Goal: Information Seeking & Learning: Compare options

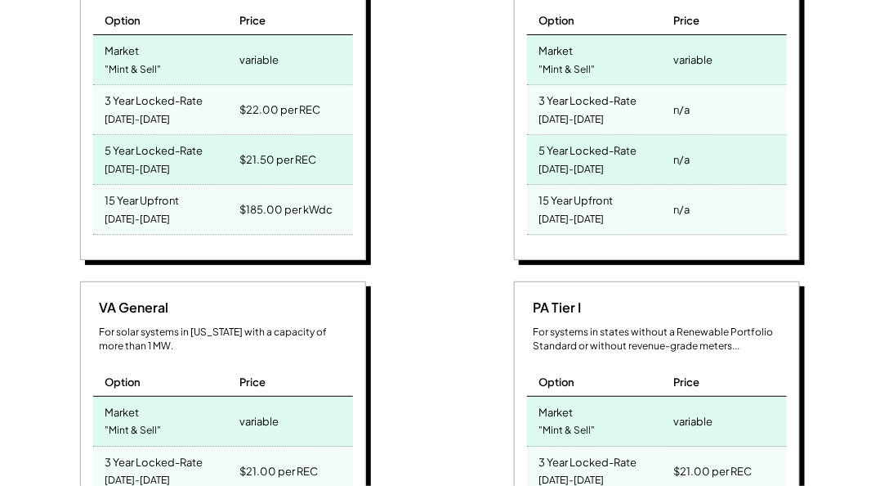
scroll to position [794, 0]
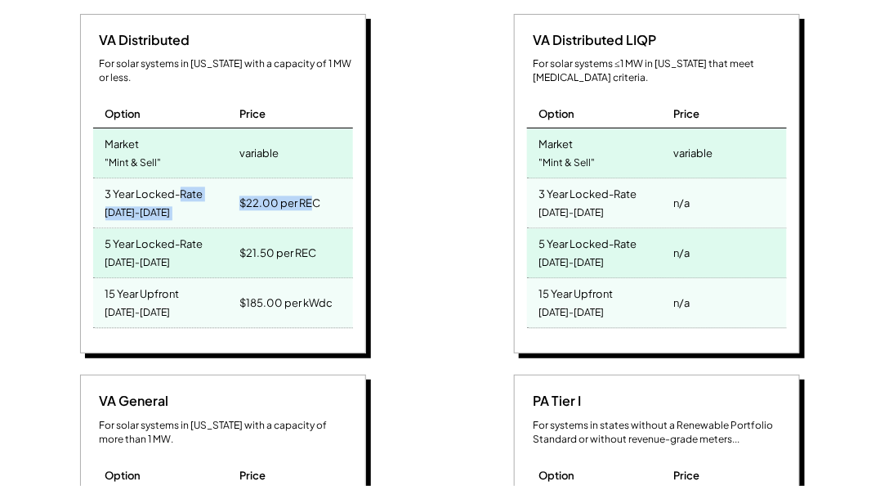
drag, startPoint x: 316, startPoint y: 175, endPoint x: 181, endPoint y: 179, distance: 134.1
click at [181, 179] on div "3 Year Locked-Rate 2025-2027 $22.00 per REC" at bounding box center [223, 203] width 260 height 50
click at [348, 228] on div "$21.50 per REC" at bounding box center [293, 252] width 117 height 49
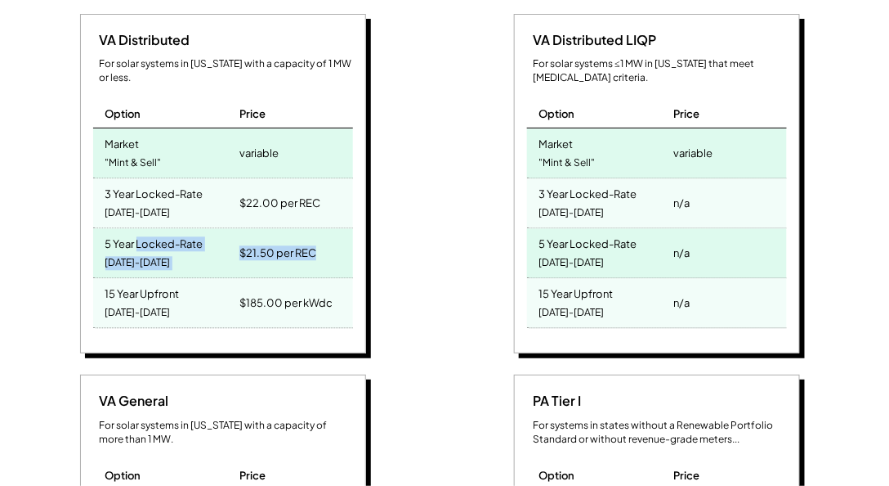
drag, startPoint x: 326, startPoint y: 226, endPoint x: 272, endPoint y: 262, distance: 65.3
click at [148, 228] on div "5 Year Locked-Rate 2025-2029 $21.50 per REC" at bounding box center [223, 253] width 260 height 50
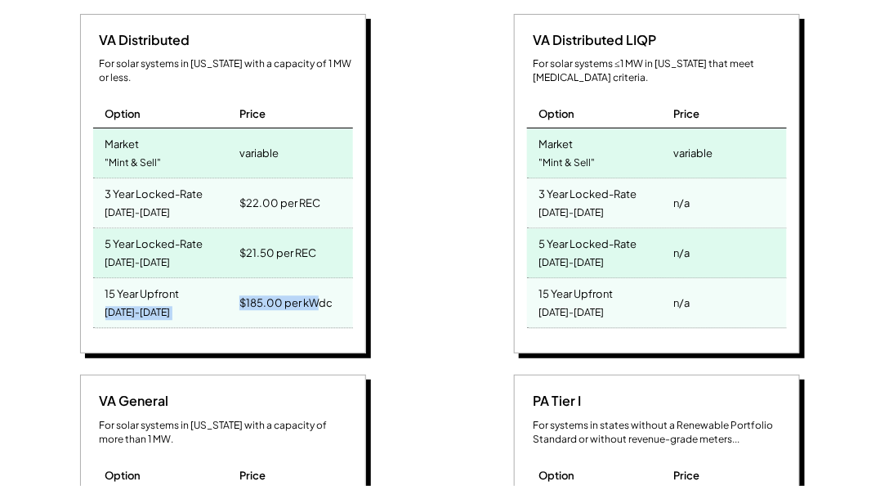
drag, startPoint x: 316, startPoint y: 273, endPoint x: 204, endPoint y: 273, distance: 111.2
click at [204, 278] on div "15 Year Upfront 2025-2039 $185.00 per kWdc" at bounding box center [223, 303] width 260 height 50
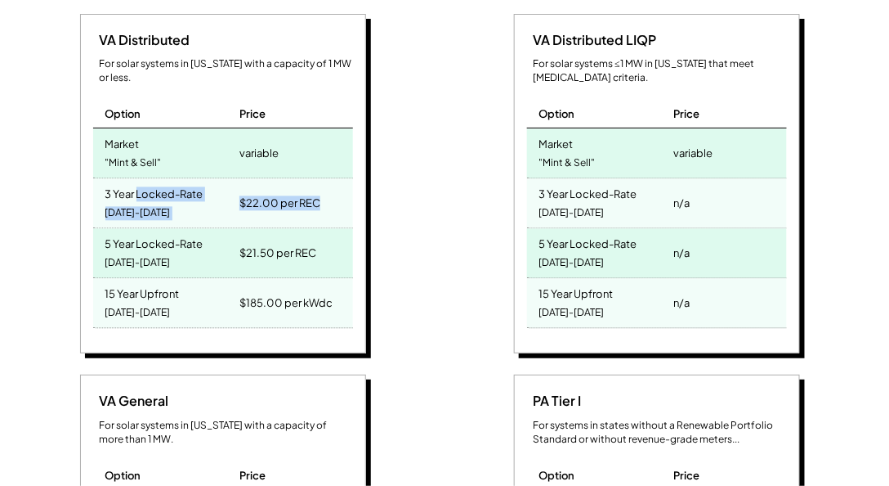
drag, startPoint x: 328, startPoint y: 172, endPoint x: 302, endPoint y: 134, distance: 45.3
click at [139, 178] on div "3 Year Locked-Rate 2025-2027 $22.00 per REC" at bounding box center [223, 203] width 260 height 50
click at [302, 134] on div "variable" at bounding box center [293, 152] width 117 height 49
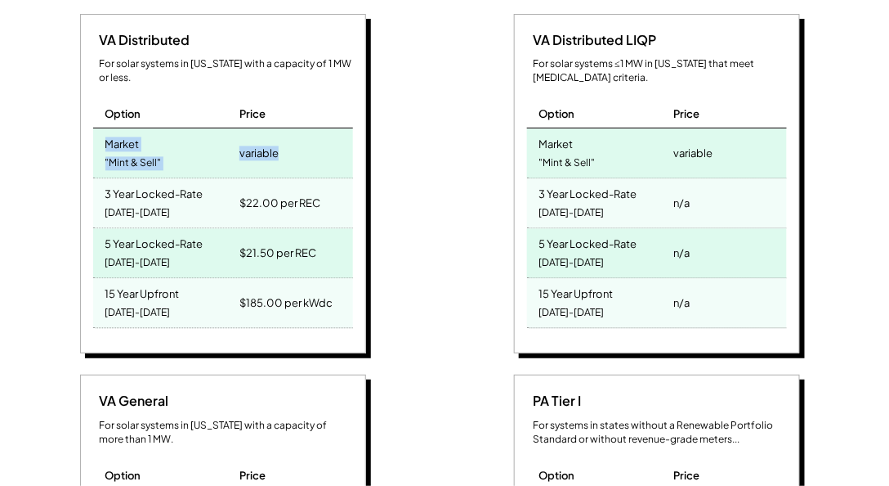
drag, startPoint x: 307, startPoint y: 132, endPoint x: 93, endPoint y: 103, distance: 216.2
click at [93, 128] on div "Market "Mint & Sell" variable" at bounding box center [223, 153] width 260 height 50
click at [368, 209] on div "VA Distributed For solar systems in Virginia with a capacity of 1 MW or less. O…" at bounding box center [225, 186] width 418 height 345
click at [347, 231] on div "$21.50 per REC" at bounding box center [293, 252] width 117 height 49
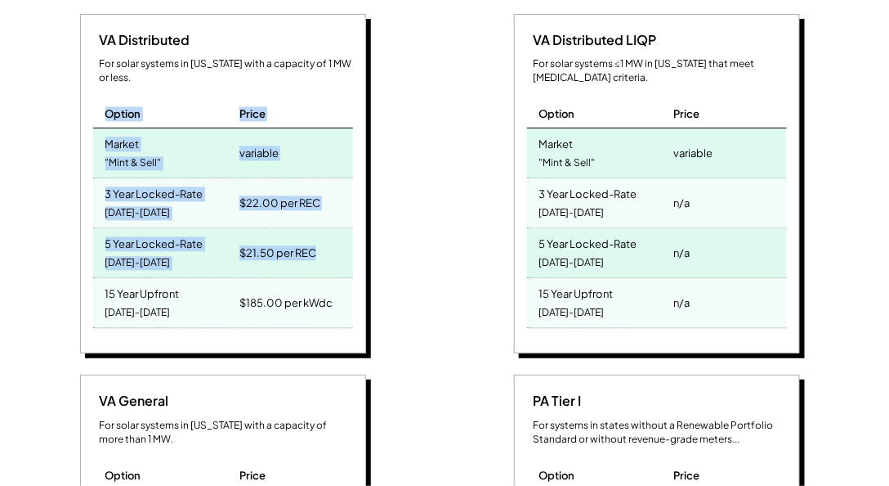
drag, startPoint x: 316, startPoint y: 224, endPoint x: 99, endPoint y: 82, distance: 259.2
click at [99, 82] on div "VA Distributed For solar systems in Virginia with a capacity of 1 MW or less. O…" at bounding box center [223, 184] width 286 height 340
click at [99, 86] on div "Option" at bounding box center [164, 107] width 143 height 42
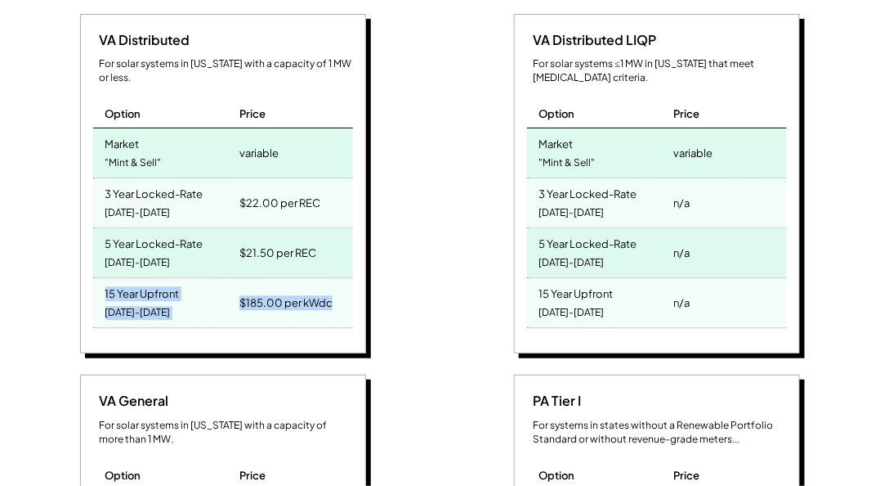
drag, startPoint x: 344, startPoint y: 283, endPoint x: 88, endPoint y: 259, distance: 257.0
click at [88, 259] on div "VA Distributed For solar systems in Virginia with a capacity of 1 MW or less. O…" at bounding box center [223, 184] width 286 height 340
click at [226, 245] on div "5 Year Locked-Rate 2025-2029" at bounding box center [164, 252] width 143 height 49
drag, startPoint x: 102, startPoint y: 263, endPoint x: 196, endPoint y: 292, distance: 98.3
click at [196, 292] on div "15 Year Upfront 2025-2039" at bounding box center [164, 302] width 143 height 49
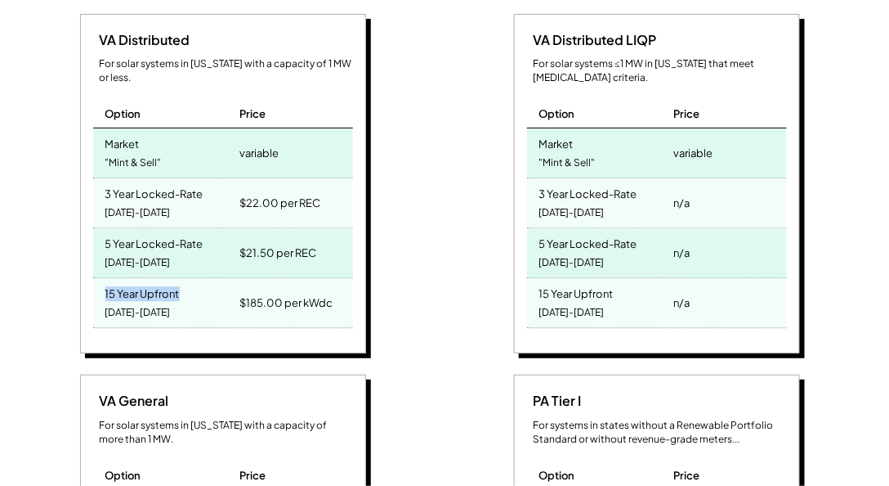
click at [196, 292] on div "15 Year Upfront 2025-2039" at bounding box center [164, 302] width 143 height 49
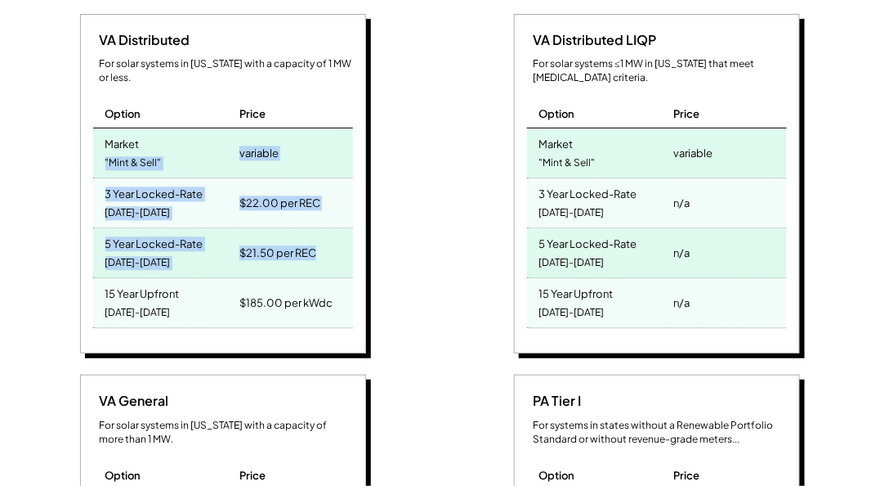
drag, startPoint x: 343, startPoint y: 232, endPoint x: 92, endPoint y: 125, distance: 272.9
click at [92, 125] on div "VA Distributed For solar systems in Virginia with a capacity of 1 MW or less. O…" at bounding box center [223, 184] width 286 height 340
click at [93, 128] on div "Market "Mint & Sell"" at bounding box center [164, 152] width 143 height 49
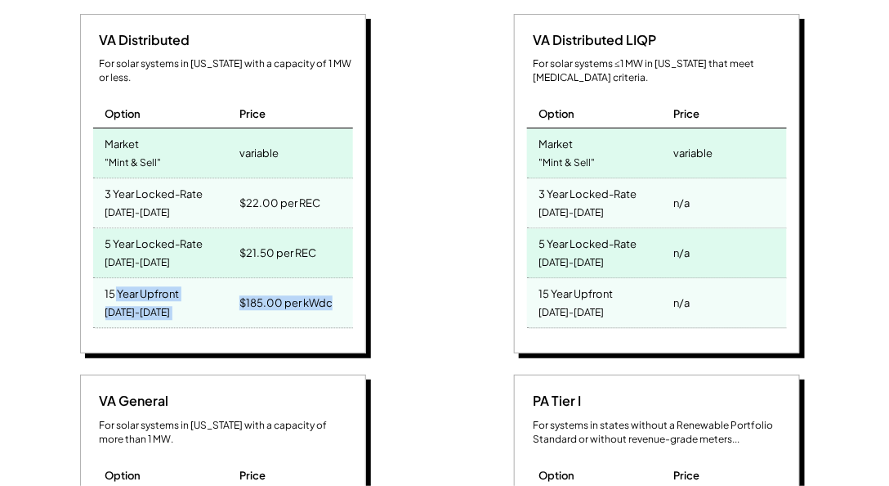
drag, startPoint x: 344, startPoint y: 277, endPoint x: 112, endPoint y: 266, distance: 232.5
click at [112, 278] on div "15 Year Upfront 2025-2039 $185.00 per kWdc" at bounding box center [223, 303] width 260 height 50
click at [118, 282] on div "15 Year Upfront" at bounding box center [142, 291] width 74 height 19
click at [289, 291] on div "$185.00 per kWdc" at bounding box center [286, 302] width 93 height 23
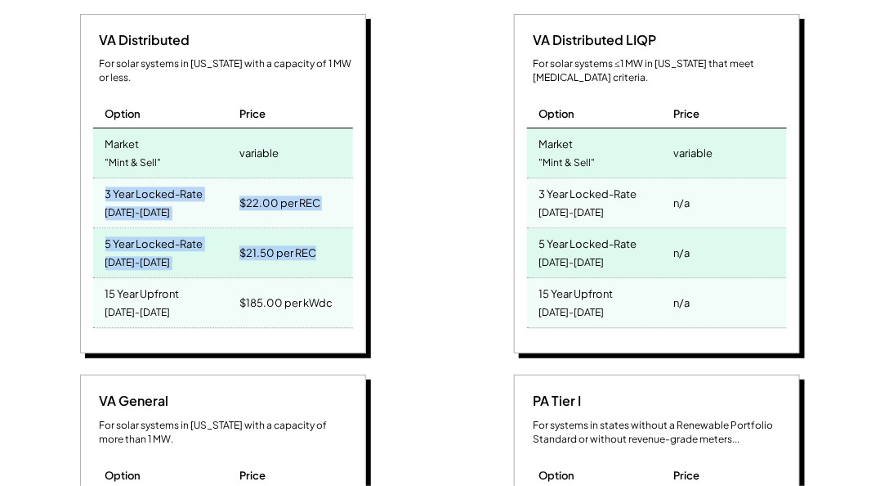
drag, startPoint x: 328, startPoint y: 240, endPoint x: 101, endPoint y: 162, distance: 240.4
click at [101, 162] on div "VA Distributed For solar systems in Virginia with a capacity of 1 MW or less. O…" at bounding box center [223, 184] width 286 height 340
click at [101, 178] on div "3 Year Locked-Rate 2025-2027" at bounding box center [164, 202] width 143 height 49
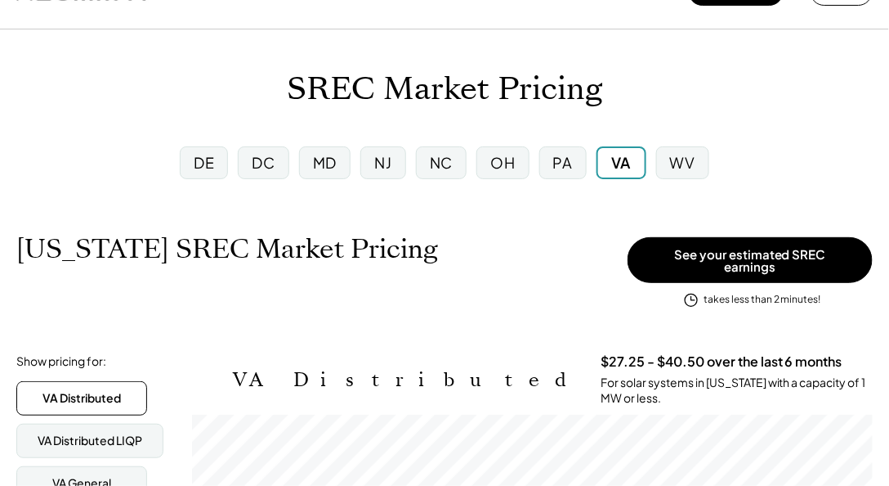
scroll to position [0, 0]
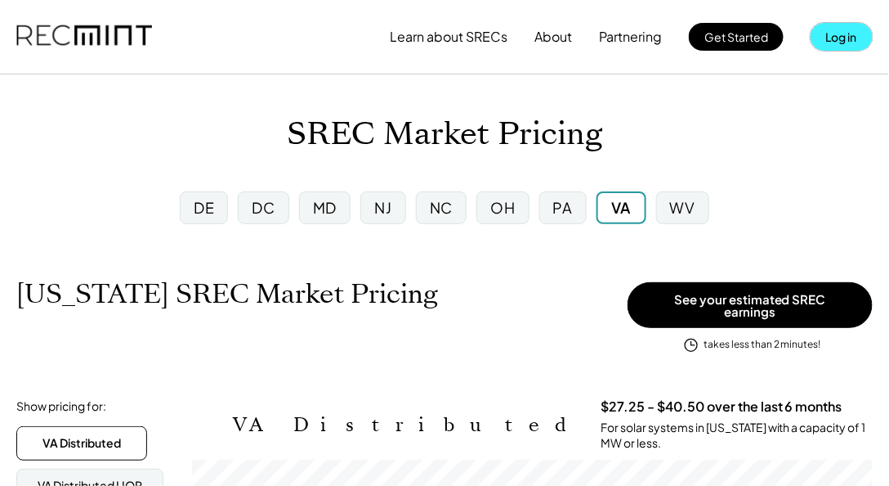
click at [844, 43] on button "Log in" at bounding box center [842, 37] width 62 height 28
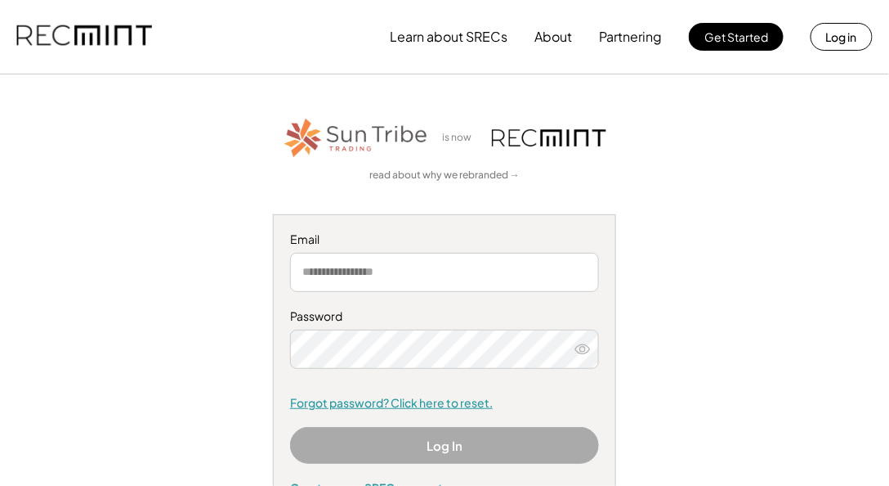
type input "**********"
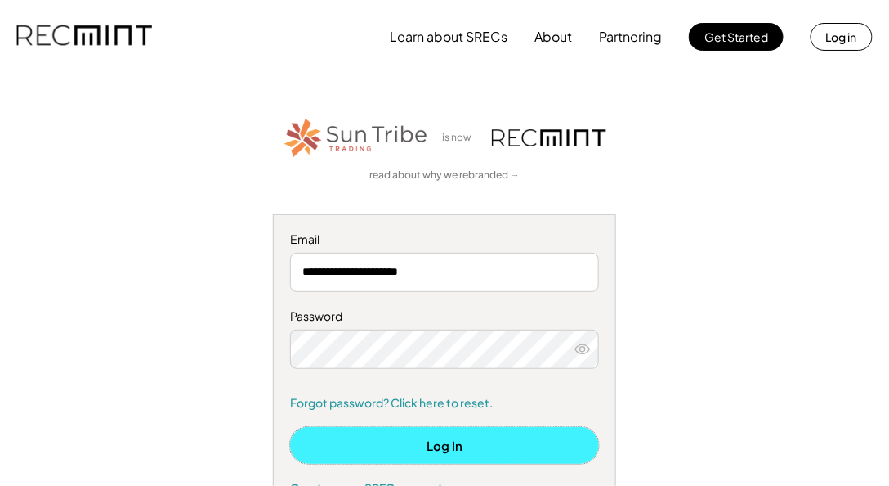
click at [441, 430] on button "Log In" at bounding box center [444, 445] width 309 height 37
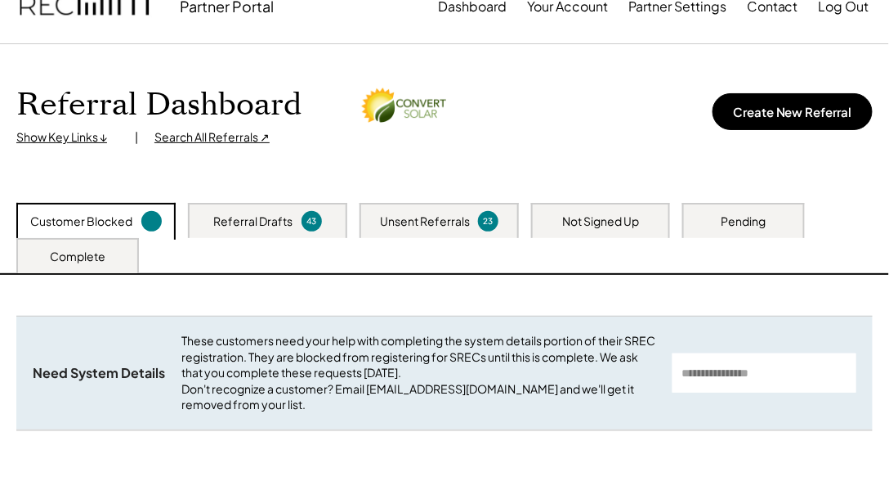
scroll to position [47, 0]
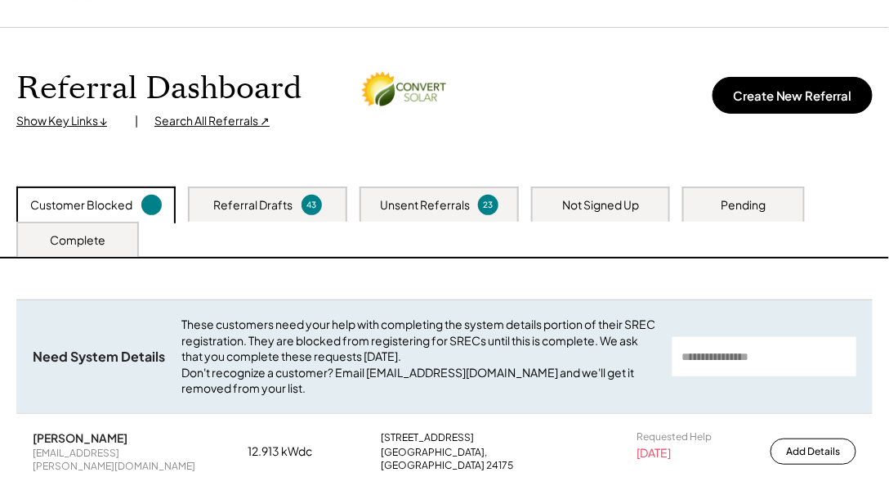
click at [260, 210] on div "Referral Drafts" at bounding box center [253, 205] width 79 height 16
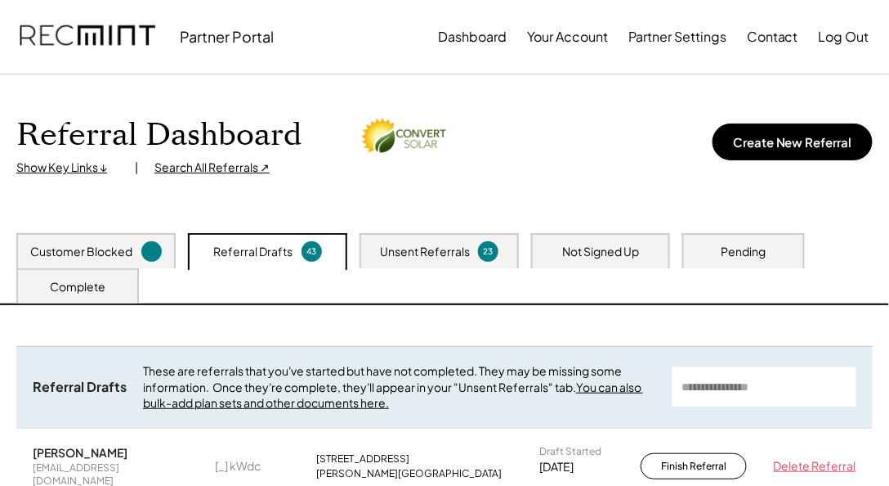
scroll to position [233, 0]
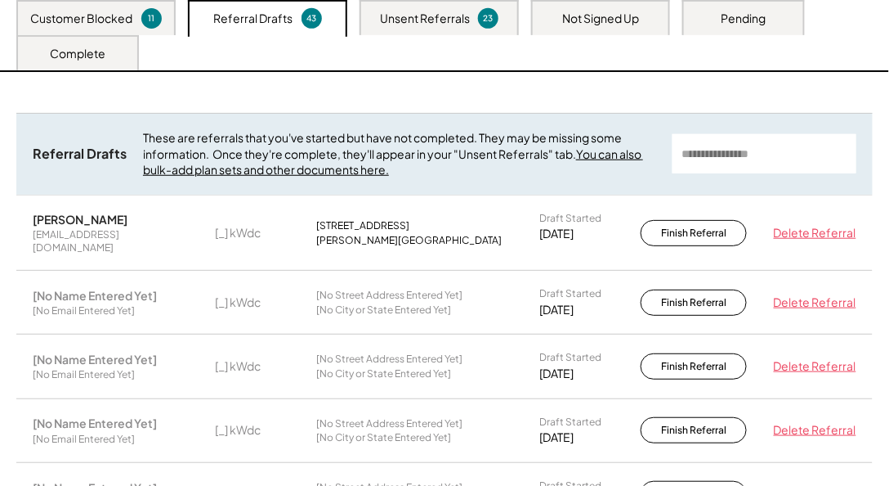
click at [414, 4] on div "Unsent Referrals 23" at bounding box center [439, 17] width 159 height 35
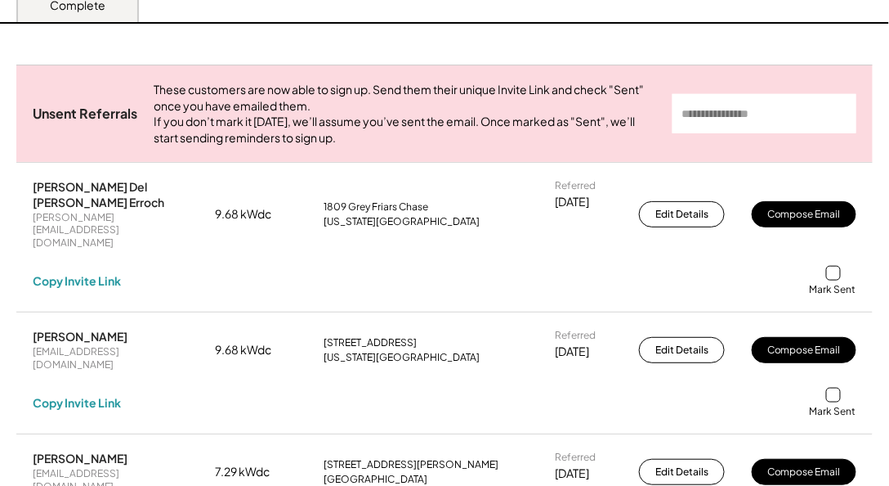
scroll to position [327, 0]
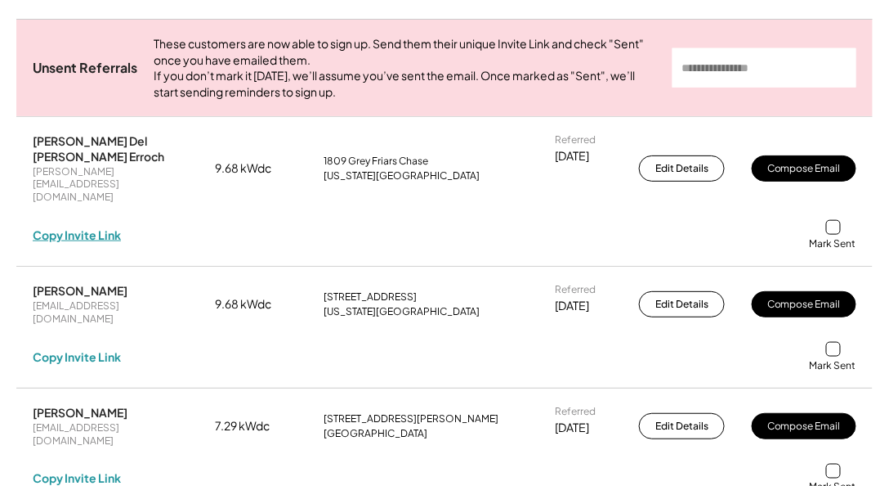
click at [79, 227] on div "Copy Invite Link" at bounding box center [77, 234] width 88 height 15
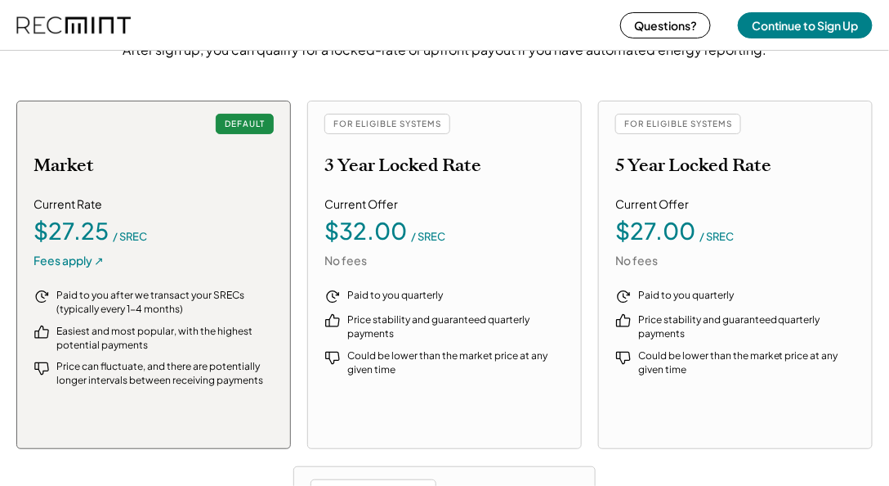
scroll to position [1868, 0]
click at [400, 198] on div "Current Offer $32.00 / SREC No fees" at bounding box center [445, 233] width 240 height 72
click at [683, 176] on div "FOR ELIGIBLE SYSTEMS 5 Year Locked Rate Current Offer $27.00 / SREC No fees Pai…" at bounding box center [735, 275] width 275 height 348
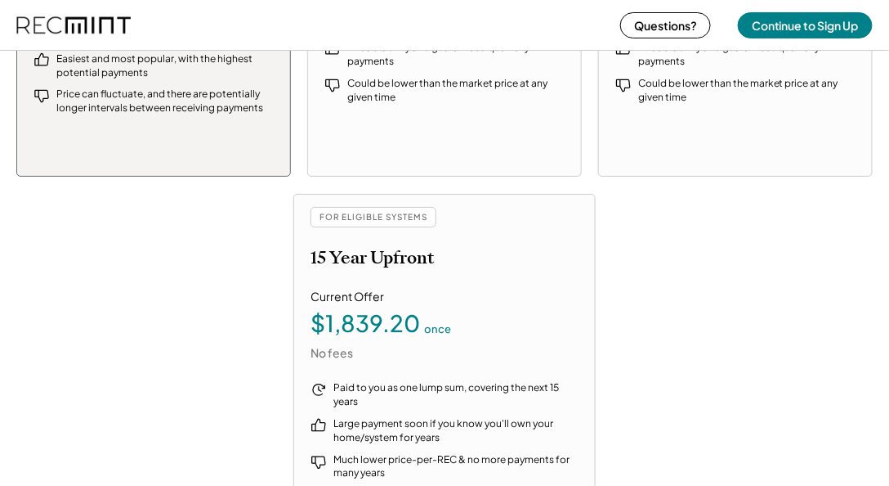
scroll to position [2195, 0]
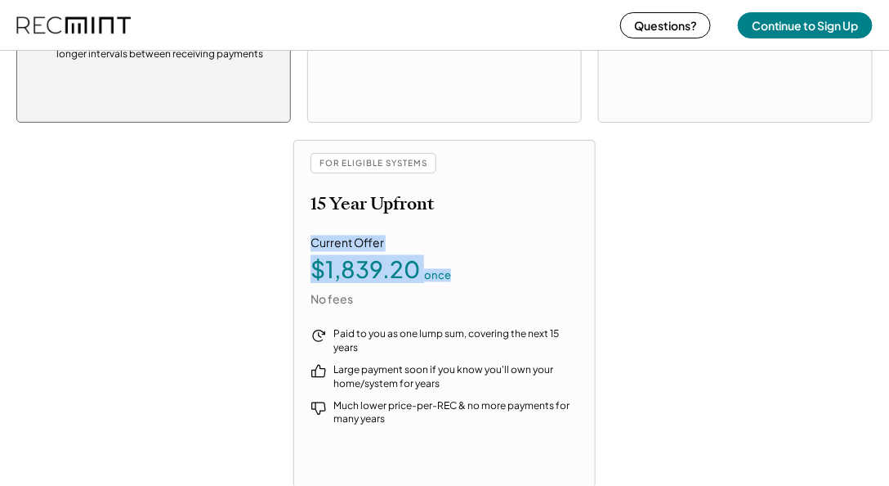
drag, startPoint x: 495, startPoint y: 276, endPoint x: 307, endPoint y: 246, distance: 190.4
click at [307, 246] on div "FOR ELIGIBLE SYSTEMS 15 Year Upfront Current Offer $1,839.20 once No fees Paid …" at bounding box center [444, 314] width 302 height 348
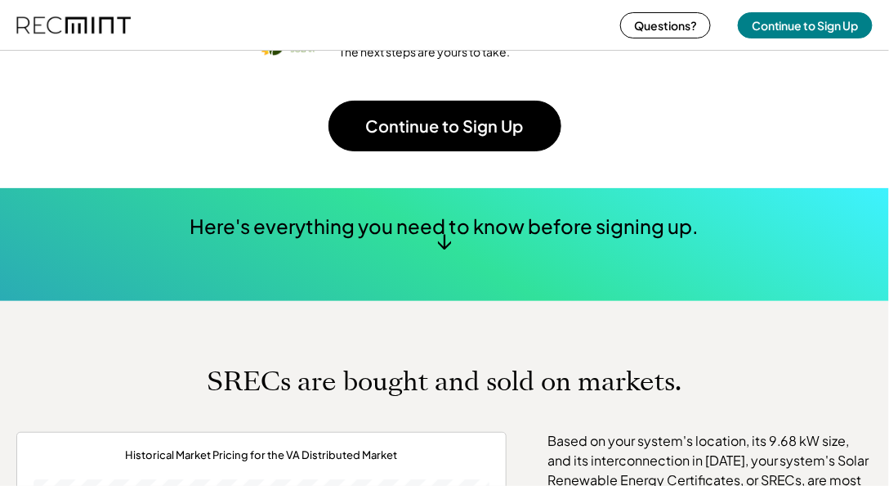
scroll to position [374, 0]
